Goal: Check status: Check status

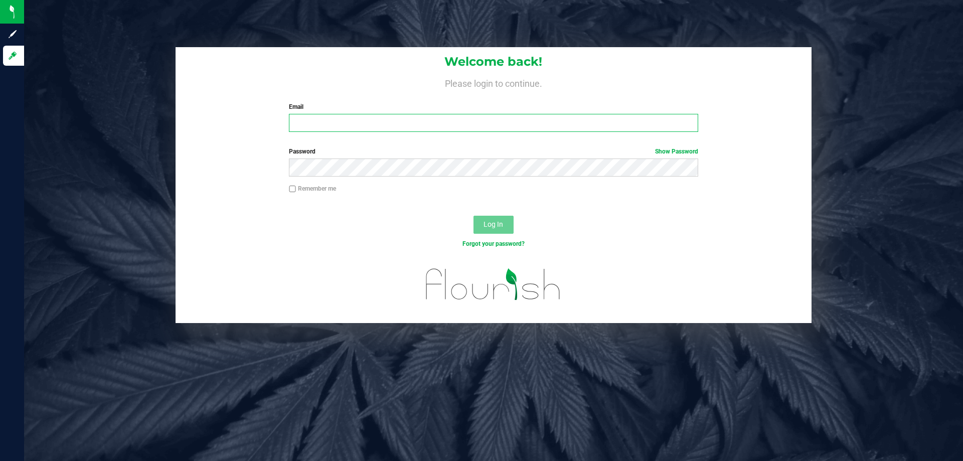
click at [389, 128] on input "Email" at bounding box center [493, 123] width 409 height 18
type input "[EMAIL_ADDRESS][DOMAIN_NAME]"
click at [473, 216] on button "Log In" at bounding box center [493, 225] width 40 height 18
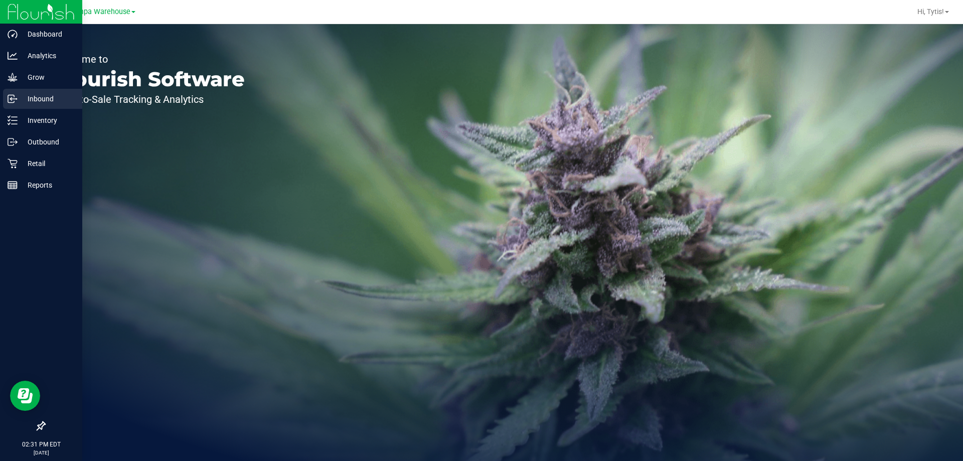
click at [27, 98] on p "Inbound" at bounding box center [48, 99] width 60 height 12
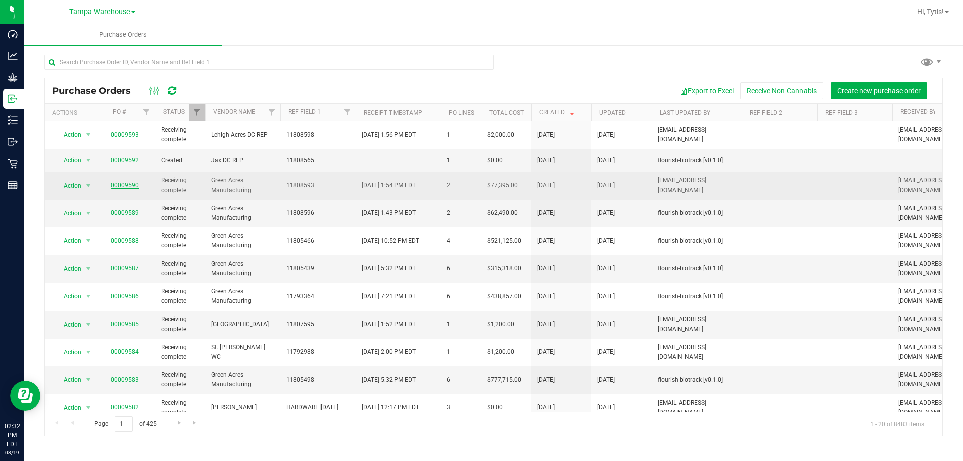
click at [132, 183] on link "00009590" at bounding box center [125, 184] width 28 height 7
